Goal: Transaction & Acquisition: Purchase product/service

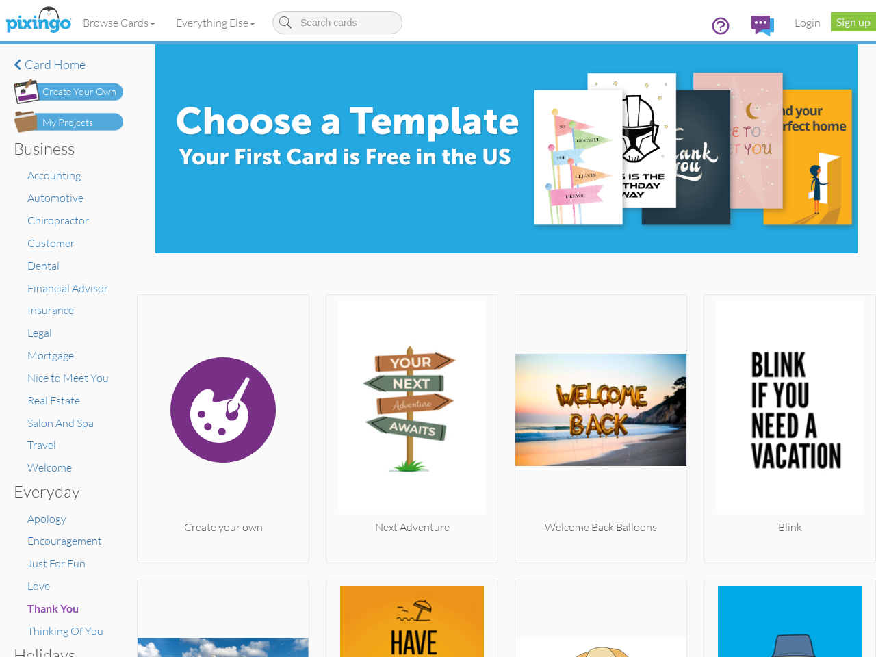
click at [438, 328] on img at bounding box center [411, 409] width 171 height 219
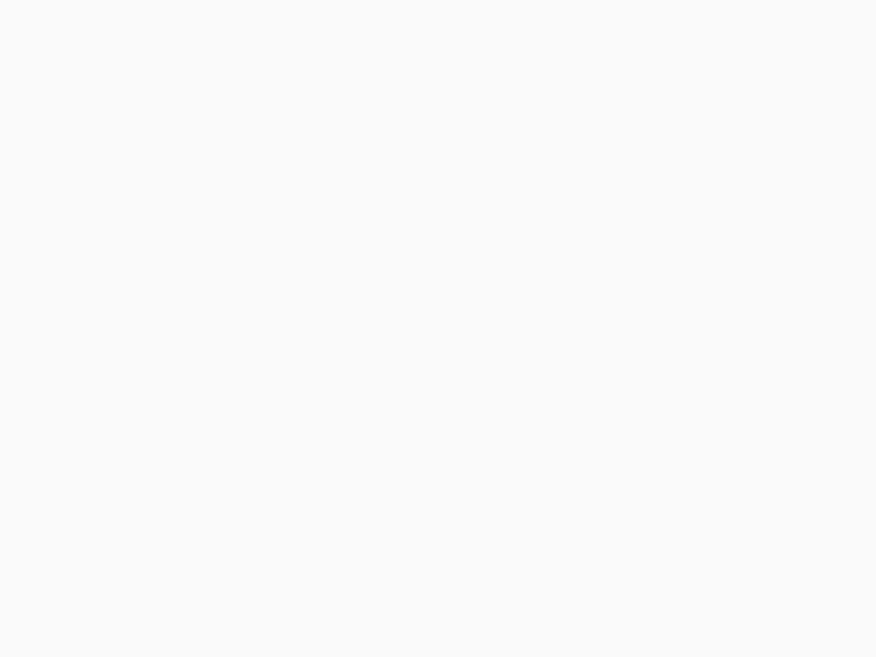
click at [120, 23] on body at bounding box center [438, 328] width 876 height 657
click at [218, 23] on body at bounding box center [438, 328] width 876 height 657
click at [222, 425] on body at bounding box center [438, 328] width 876 height 657
click at [408, 425] on body at bounding box center [438, 328] width 876 height 657
click at [594, 425] on body at bounding box center [438, 328] width 876 height 657
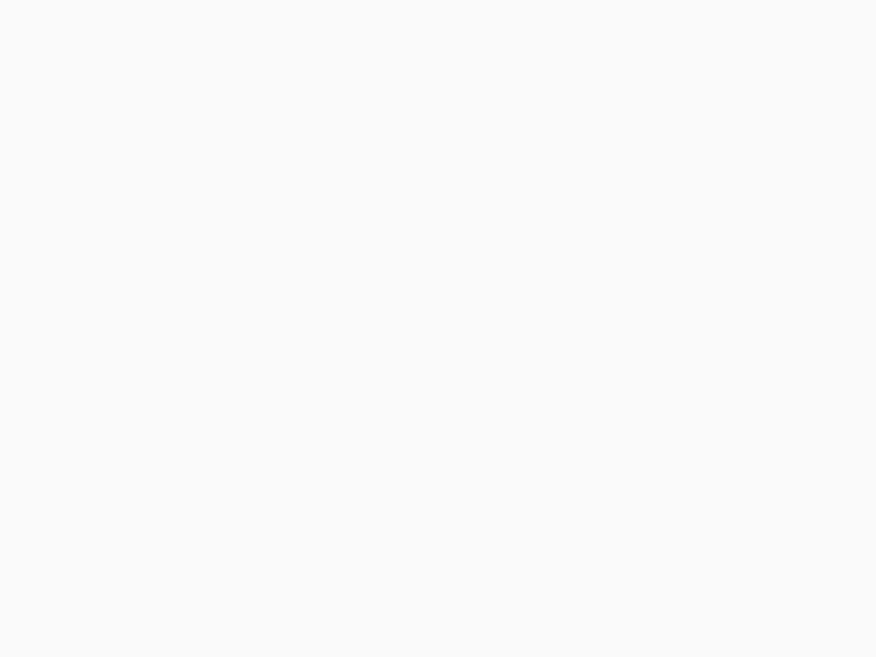
click at [779, 425] on body at bounding box center [438, 328] width 876 height 657
click at [222, 616] on body at bounding box center [438, 328] width 876 height 657
click at [408, 616] on body at bounding box center [438, 328] width 876 height 657
click at [594, 616] on body at bounding box center [438, 328] width 876 height 657
